Goal: Task Accomplishment & Management: Use online tool/utility

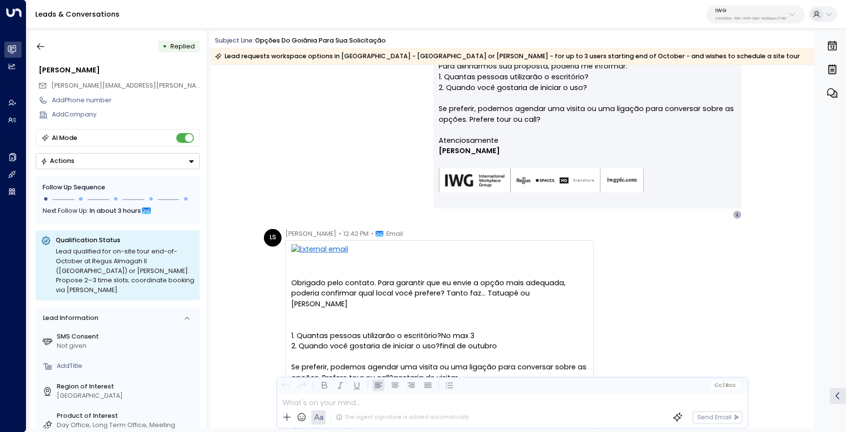
scroll to position [542, 0]
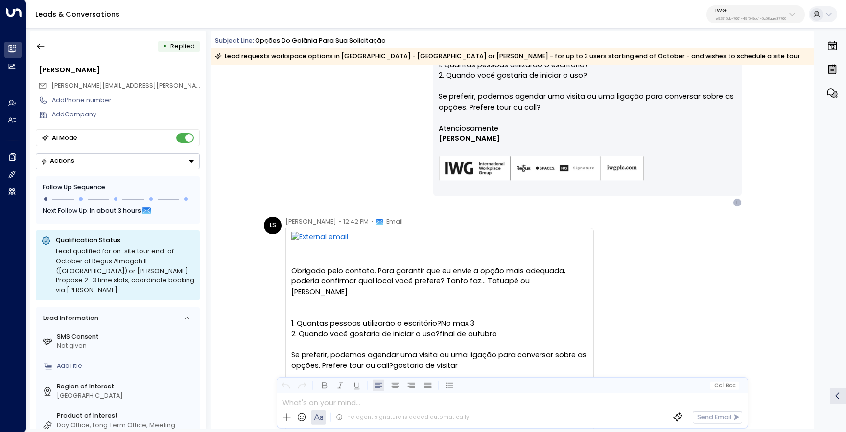
drag, startPoint x: 735, startPoint y: 203, endPoint x: 724, endPoint y: 223, distance: 23.5
click at [724, 223] on div "Yesterday LS Luciane Santos • 12:29 PM • Email Olá, João Bom dia Preciso de uma…" at bounding box center [513, 240] width 604 height 1435
click at [37, 51] on icon "button" at bounding box center [41, 47] width 10 height 10
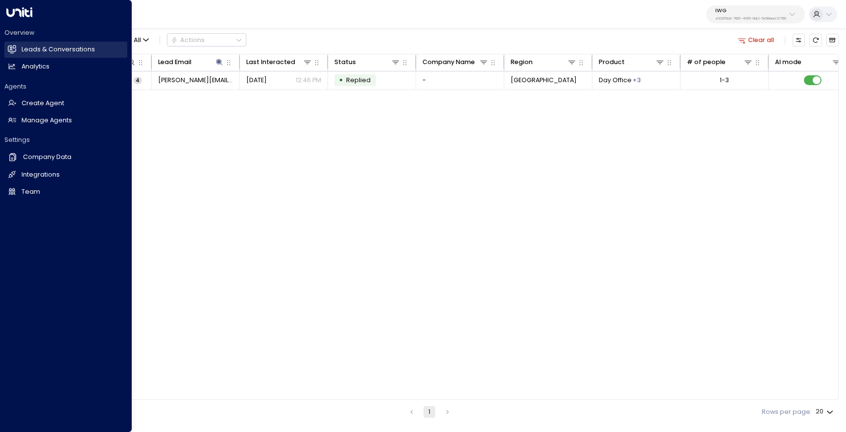
click at [38, 49] on h2 "Leads & Conversations" at bounding box center [58, 49] width 73 height 9
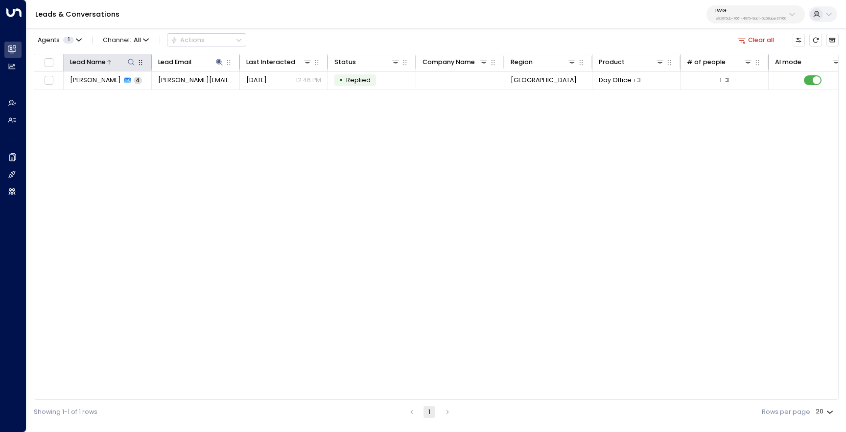
click at [132, 62] on icon at bounding box center [131, 62] width 8 height 8
click at [218, 61] on icon at bounding box center [219, 62] width 6 height 6
click at [276, 92] on icon "button" at bounding box center [274, 95] width 6 height 6
click at [128, 64] on icon at bounding box center [131, 62] width 8 height 8
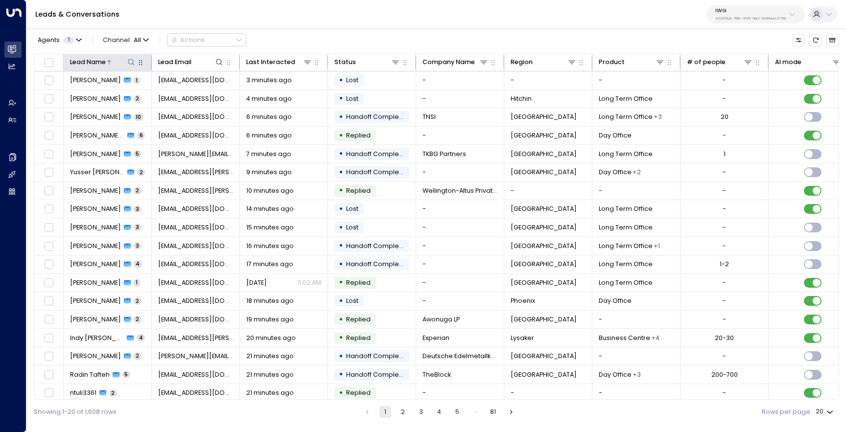
click at [131, 64] on icon at bounding box center [131, 62] width 8 height 8
type input "******"
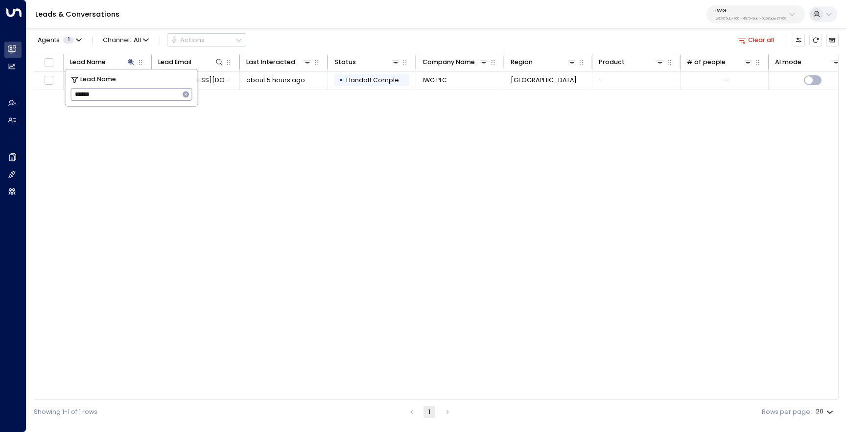
click at [254, 128] on div "Lead Name Lead Email Last Interacted Status Company Name Region Product # of pe…" at bounding box center [436, 227] width 805 height 347
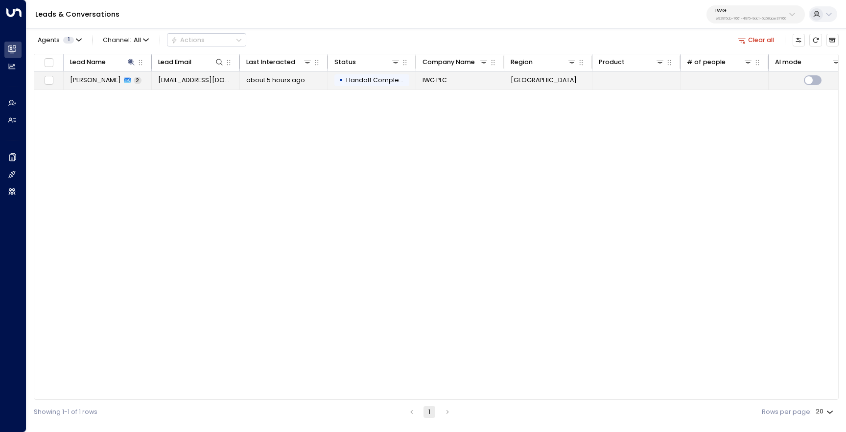
click at [101, 86] on td "Aisyah Binti Ahmad 2" at bounding box center [108, 81] width 88 height 18
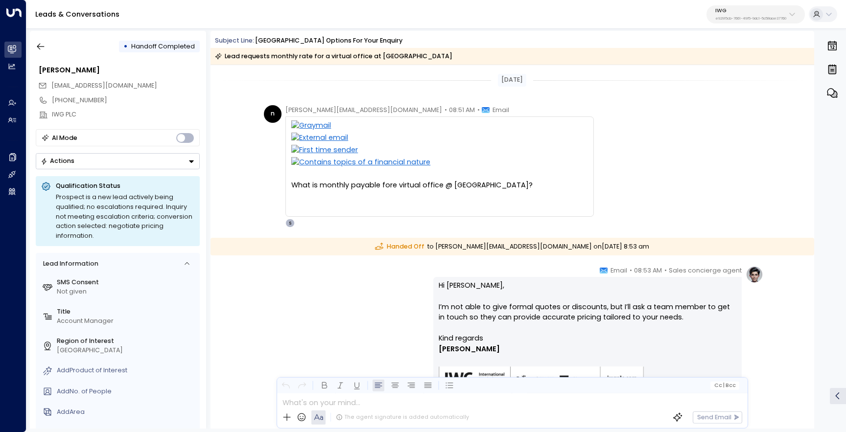
click at [344, 186] on div "What is monthly payable fore virtual office @ Menara Prestige Centre?" at bounding box center [439, 185] width 297 height 11
drag, startPoint x: 355, startPoint y: 109, endPoint x: 279, endPoint y: 108, distance: 75.4
click at [279, 108] on div "n naren@bepglobal.com • 08:51 AM • Email What is monthly payable fore virtual o…" at bounding box center [429, 166] width 330 height 123
copy span "naren@bepglobal.com"
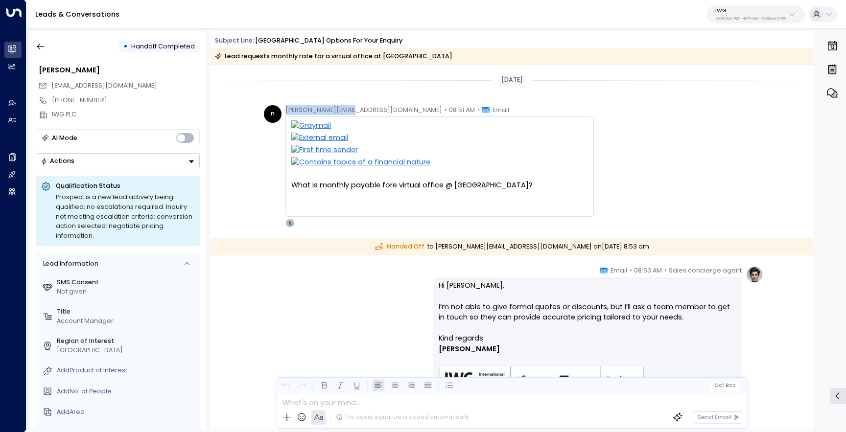
copy span "naren@bepglobal.com"
click at [363, 290] on div "Sales concierge agent • 08:53 AM • Email Hi Naren, I’m not able to give formal …" at bounding box center [512, 342] width 502 height 152
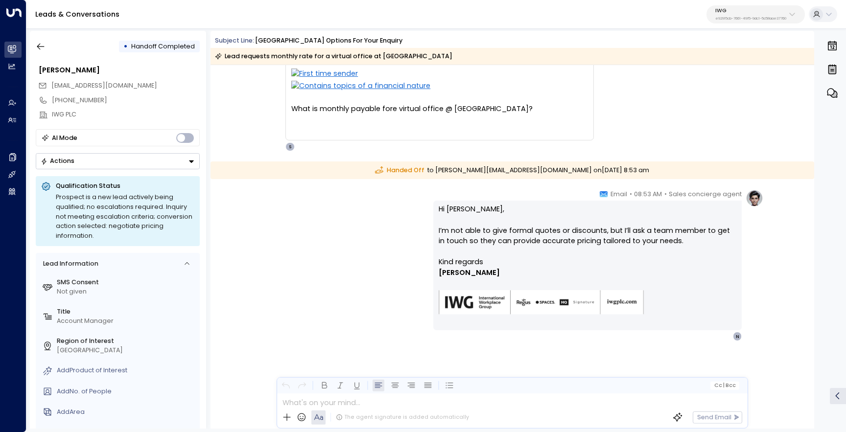
scroll to position [48, 0]
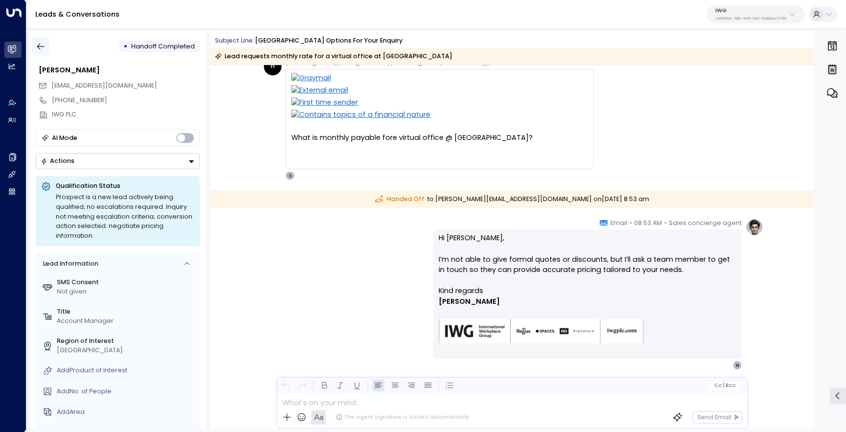
click at [44, 46] on icon "button" at bounding box center [41, 47] width 10 height 10
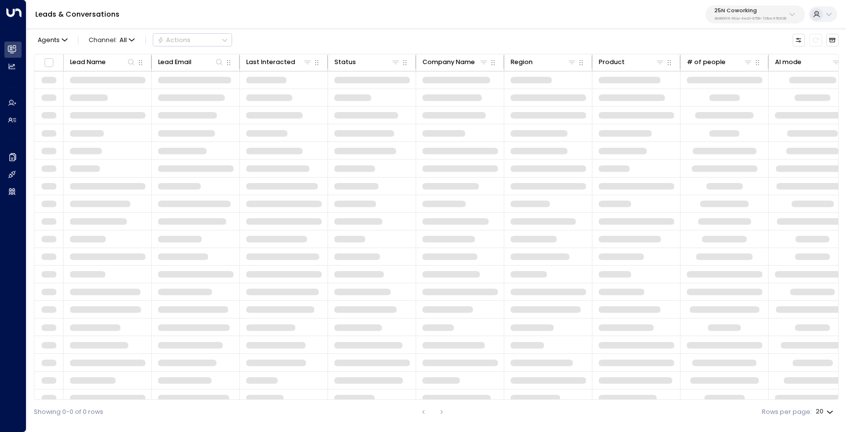
click at [725, 13] on p "25N Coworking" at bounding box center [751, 11] width 72 height 6
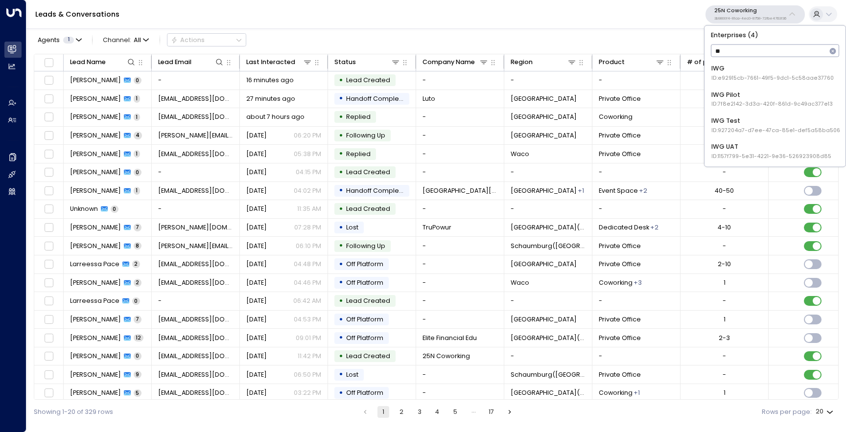
type input "***"
click at [719, 76] on span "ID: e92915cb-7661-49f5-9dc1-5c58aae37760" at bounding box center [773, 78] width 122 height 8
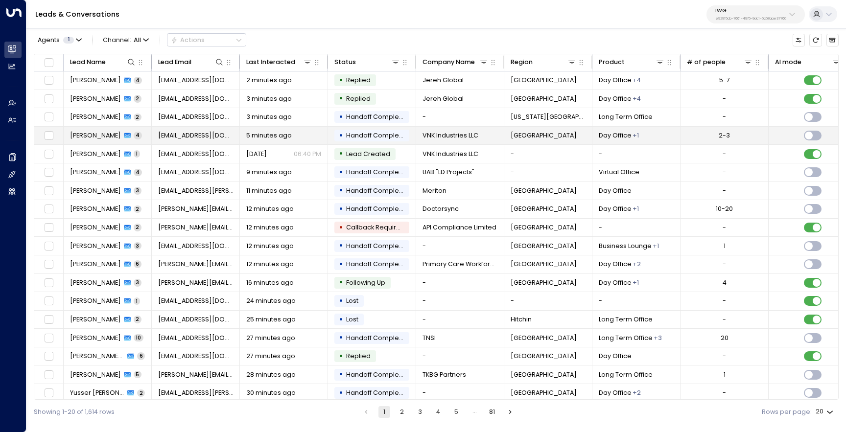
click at [99, 139] on span "Victor Timpanaro" at bounding box center [95, 135] width 51 height 9
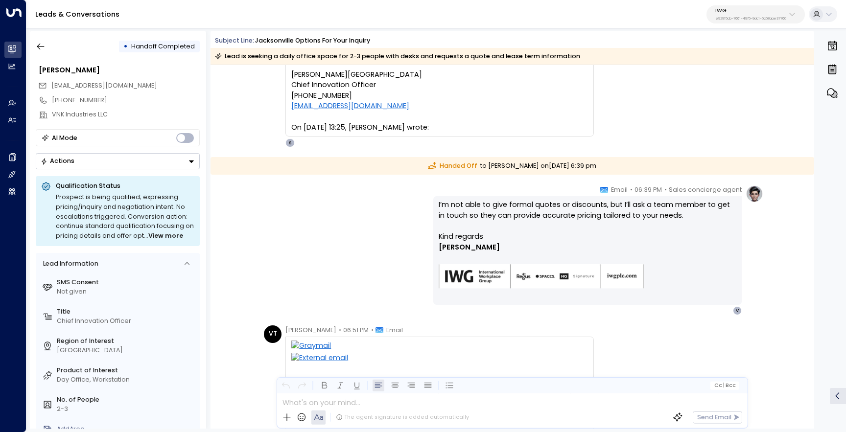
scroll to position [509, 0]
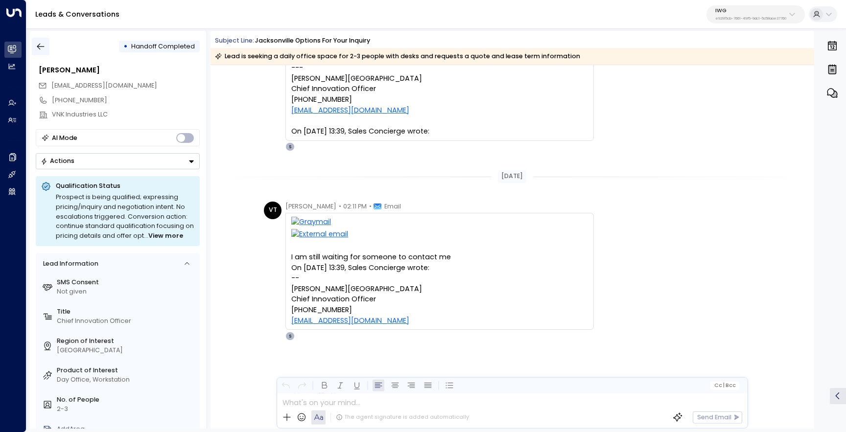
click at [36, 49] on icon "button" at bounding box center [41, 47] width 10 height 10
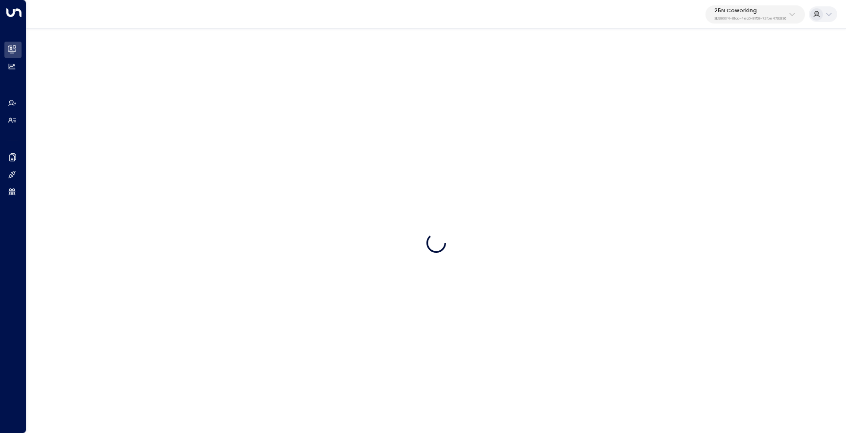
click at [770, 14] on div "25N Coworking 3b9800f4-81ca-4ec0-8758-72fbe4763f36" at bounding box center [751, 14] width 72 height 13
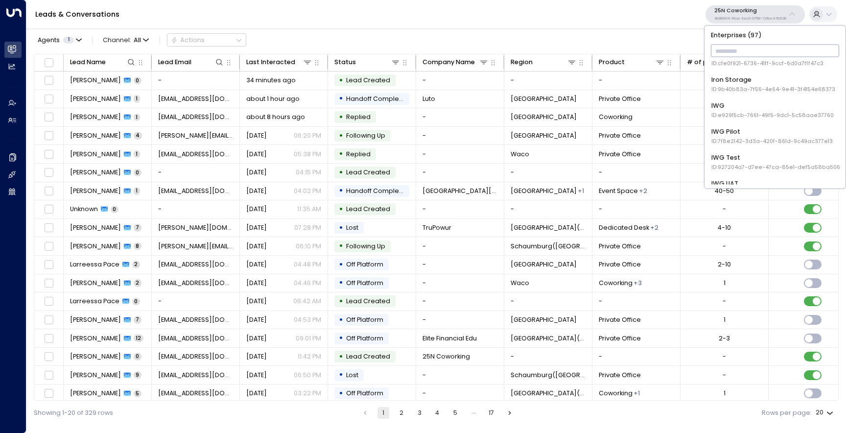
scroll to position [744, 0]
click at [737, 108] on div "IWG ID: e92915cb-7661-49f5-9dc1-5c58aae37760" at bounding box center [773, 109] width 122 height 18
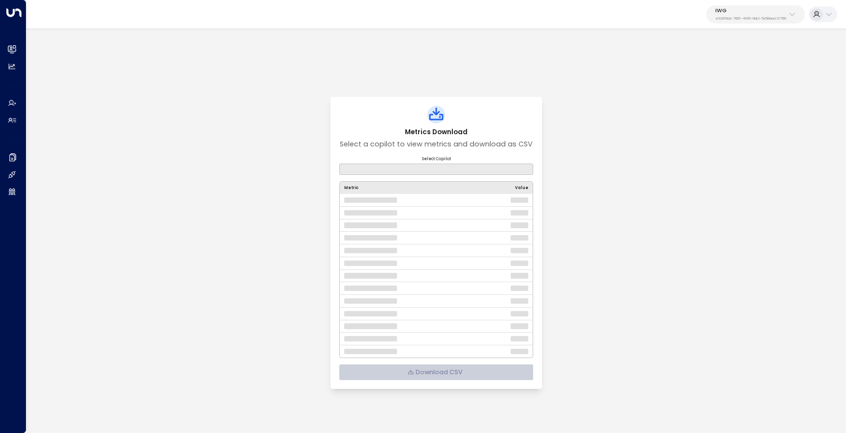
select select "***"
